Goal: Information Seeking & Learning: Find contact information

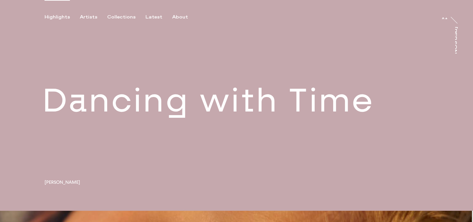
click at [86, 14] on div "Highlights Artists Collections Latest About At At [PERSON_NAME]" at bounding box center [237, 10] width 475 height 20
click at [94, 16] on div "Artists" at bounding box center [88, 17] width 17 height 6
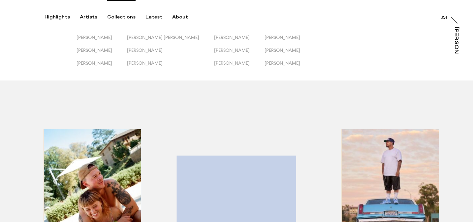
click at [125, 16] on div "Collections" at bounding box center [121, 17] width 28 height 6
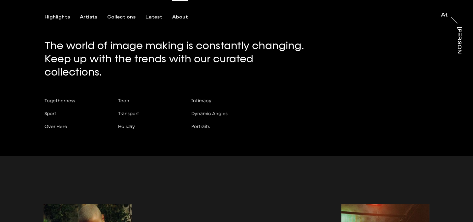
click at [175, 17] on div "About" at bounding box center [180, 17] width 16 height 6
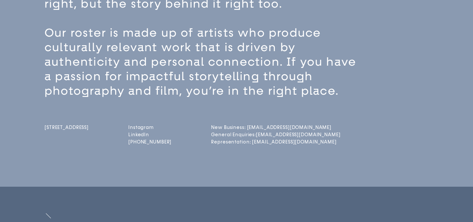
scroll to position [121, 0]
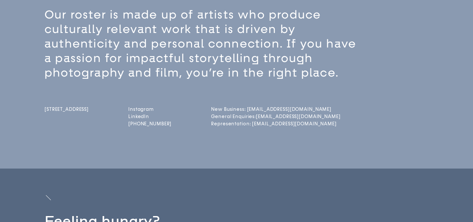
click at [256, 110] on link "New Business: [EMAIL_ADDRESS][DOMAIN_NAME]" at bounding box center [237, 110] width 52 height 6
click at [310, 151] on div "The world of image making is constantly changing. In the current age of mass im…" at bounding box center [236, 51] width 473 height 233
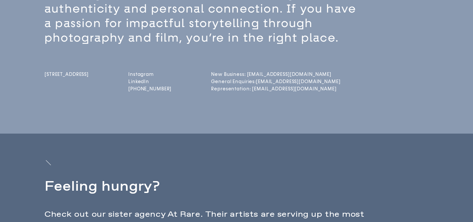
scroll to position [154, 0]
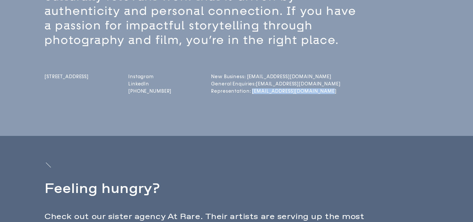
drag, startPoint x: 338, startPoint y: 91, endPoint x: 263, endPoint y: 92, distance: 74.9
click at [263, 92] on div "[STREET_ADDRESS] Instagram LinkedIn [PHONE_NUMBER] New Business: [EMAIL_ADDRESS…" at bounding box center [248, 71] width 407 height 48
copy link "[EMAIL_ADDRESS][DOMAIN_NAME]"
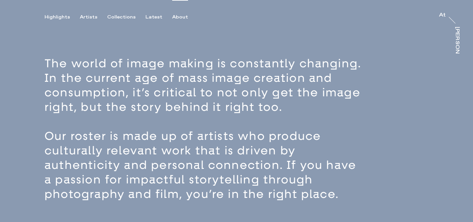
scroll to position [0, 0]
click at [459, 35] on div "[PERSON_NAME]" at bounding box center [456, 52] width 5 height 51
